Goal: Check status: Check status

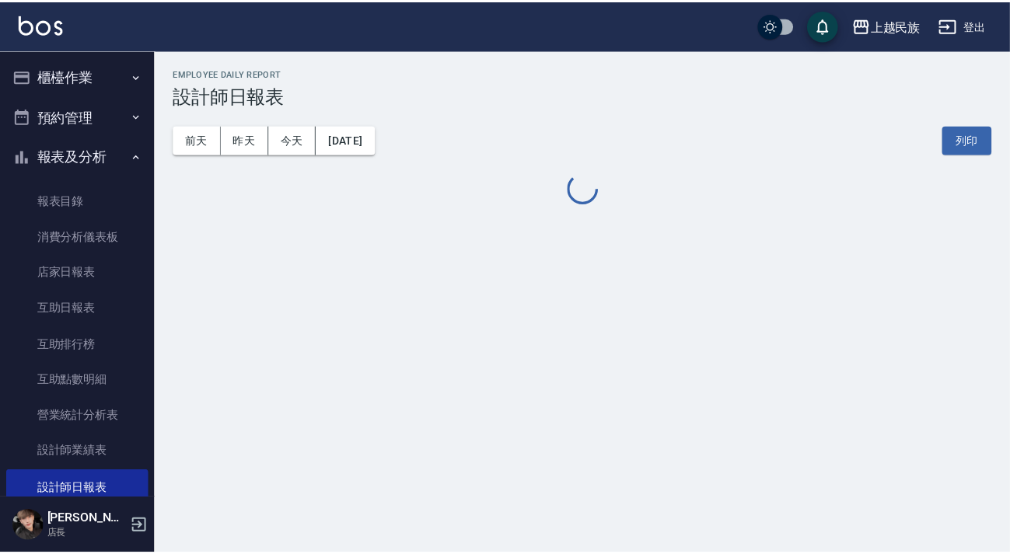
scroll to position [141, 0]
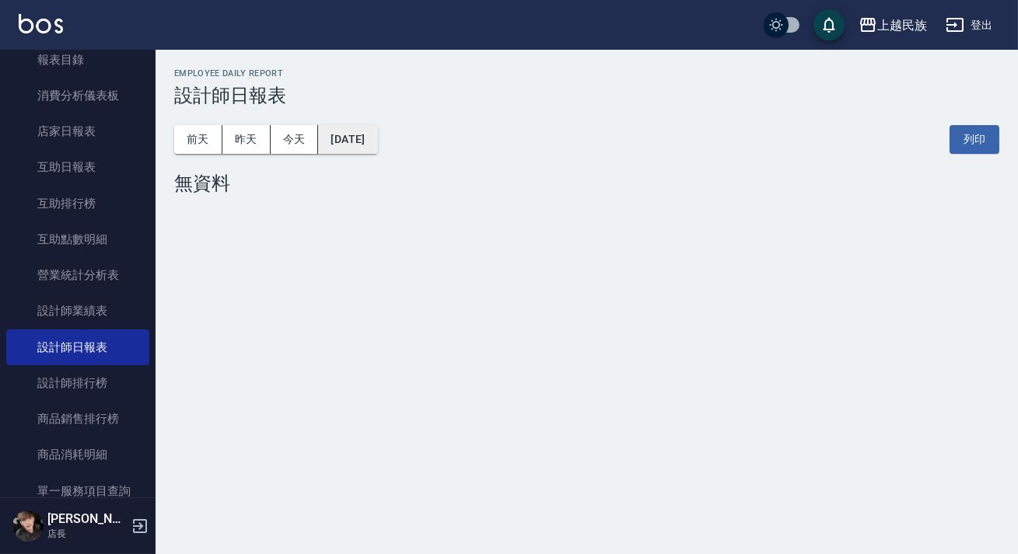
click at [372, 138] on button "[DATE]" at bounding box center [347, 139] width 59 height 29
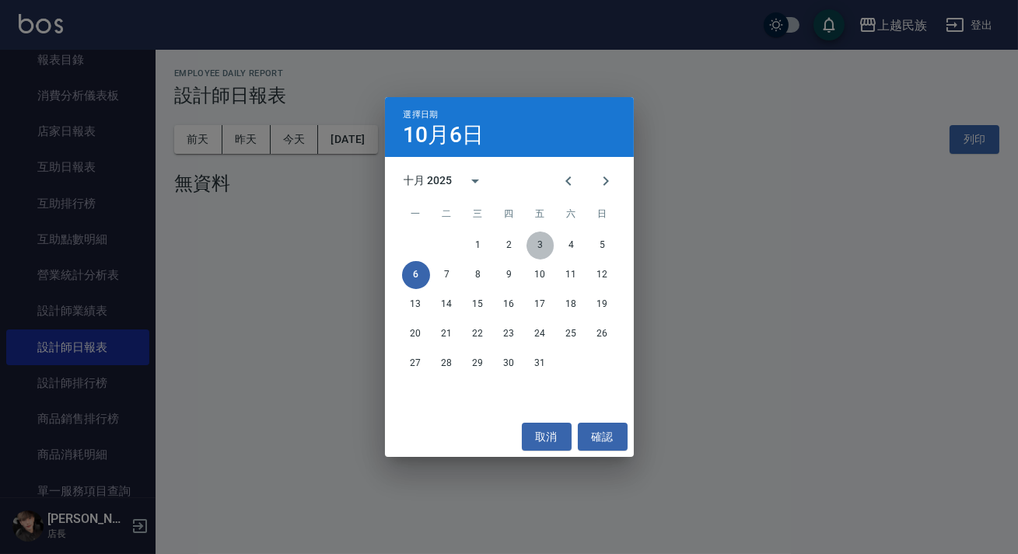
click at [536, 243] on button "3" at bounding box center [540, 246] width 28 height 28
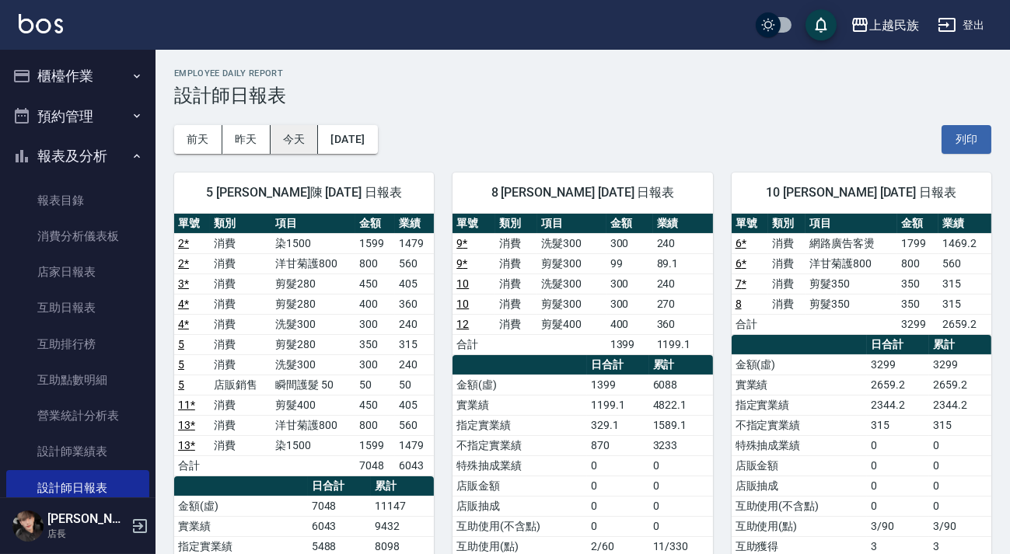
click at [303, 140] on button "今天" at bounding box center [295, 139] width 48 height 29
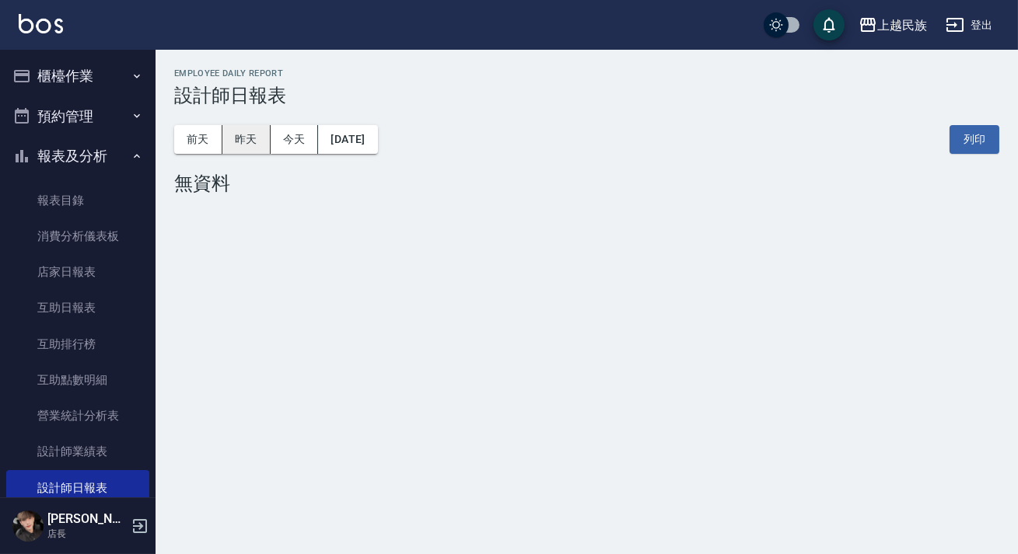
click at [262, 152] on button "昨天" at bounding box center [246, 139] width 48 height 29
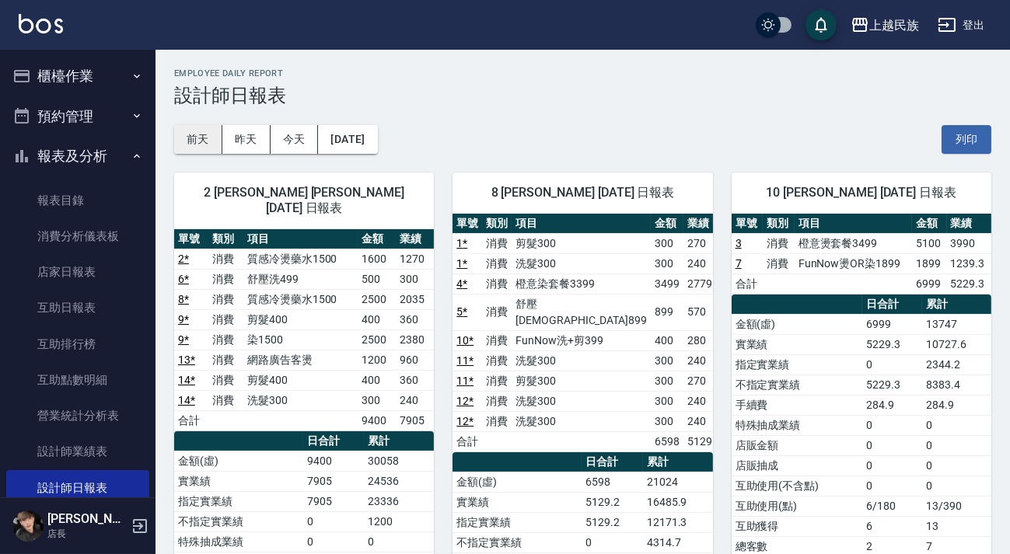
click at [195, 142] on button "前天" at bounding box center [198, 139] width 48 height 29
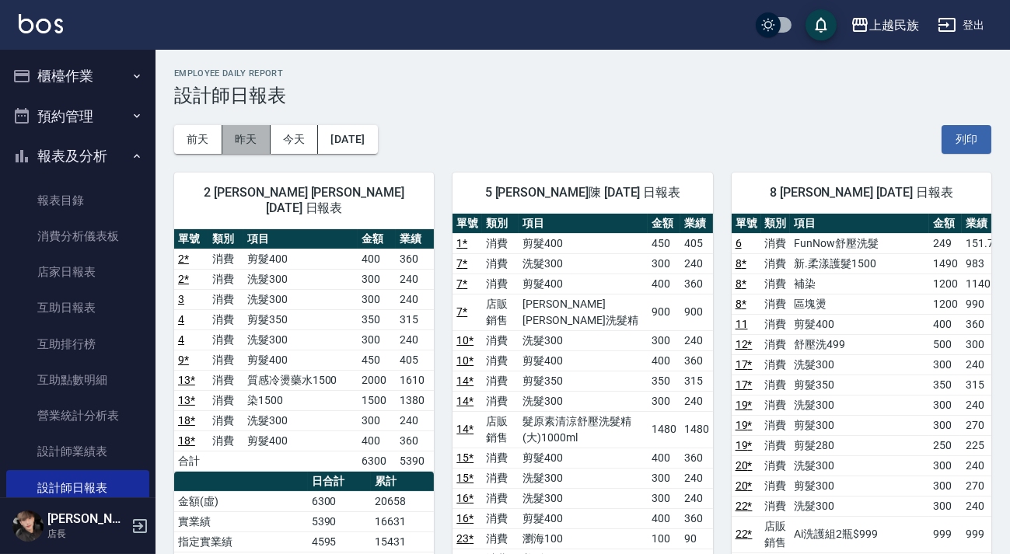
click at [236, 146] on button "昨天" at bounding box center [246, 139] width 48 height 29
